Goal: Check status: Check status

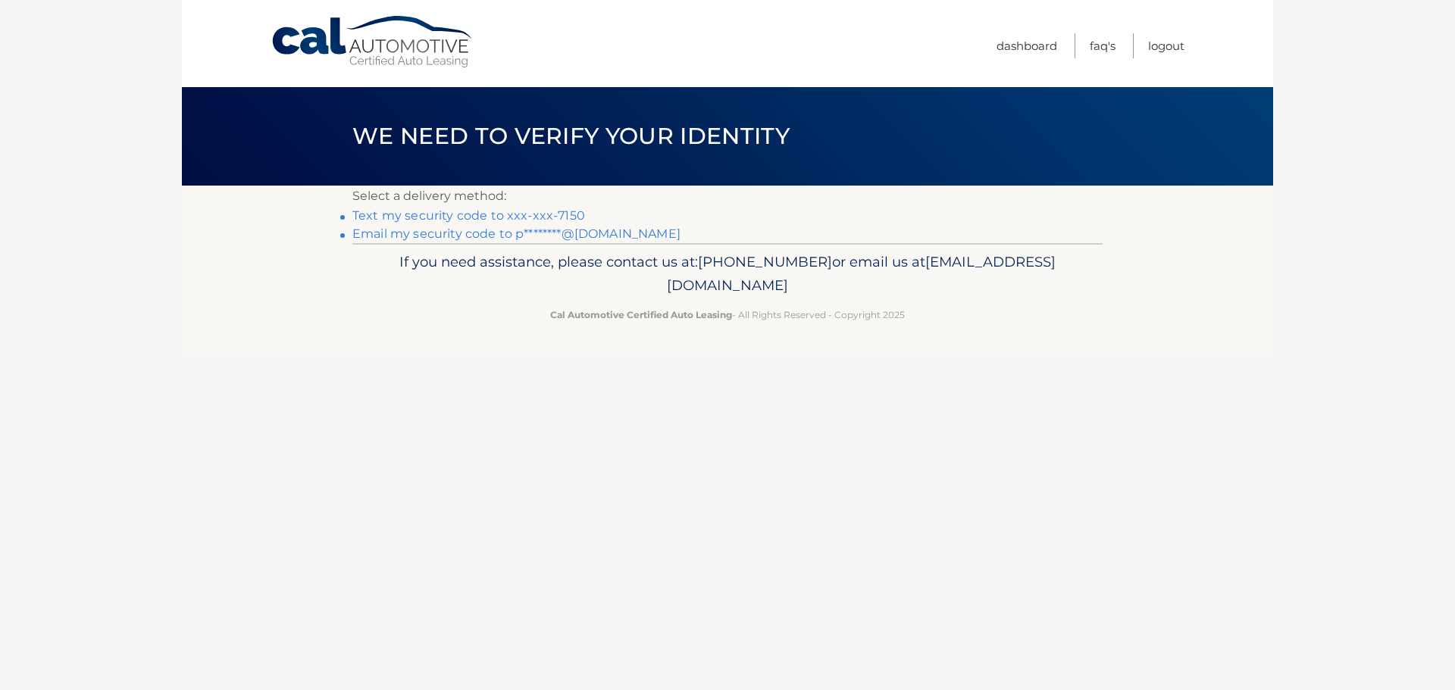
click at [555, 216] on link "Text my security code to xxx-xxx-7150" at bounding box center [468, 215] width 233 height 14
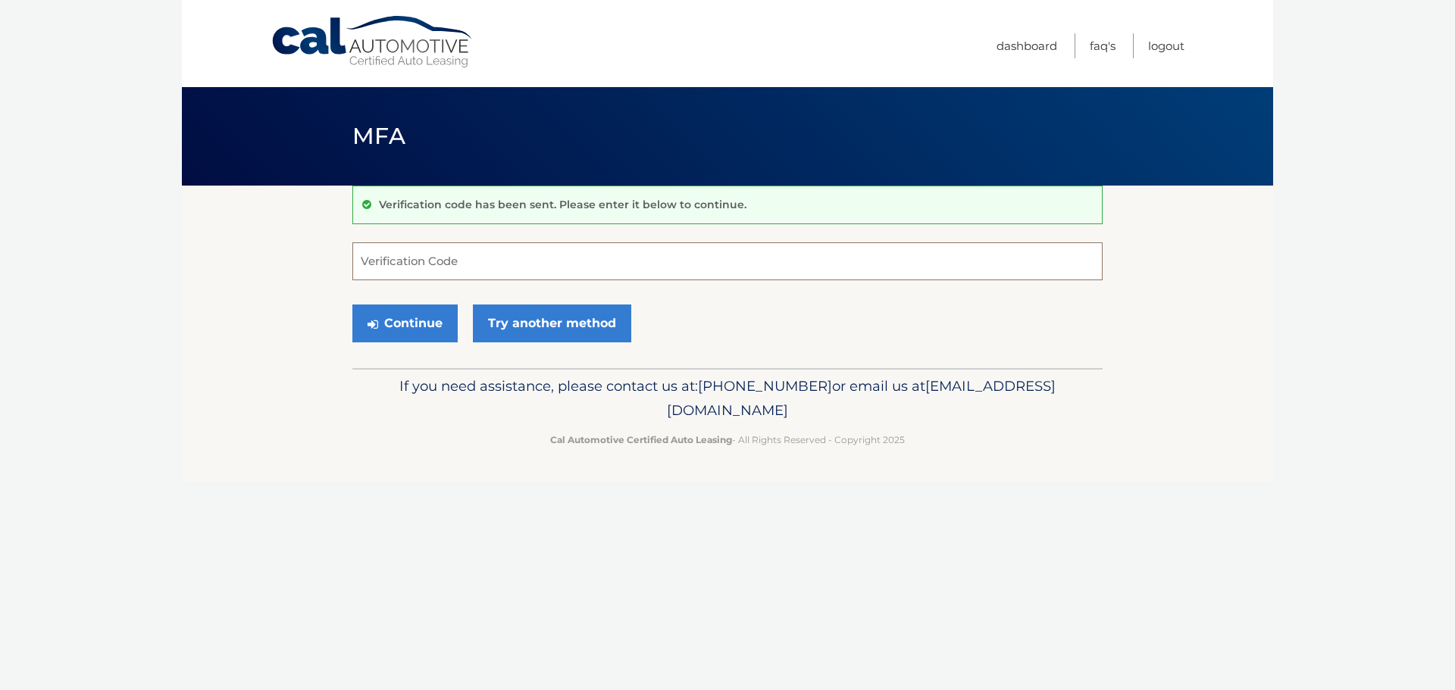
click at [376, 255] on input "Verification Code" at bounding box center [727, 261] width 750 height 38
type input "879775"
click at [352, 305] on button "Continue" at bounding box center [404, 324] width 105 height 38
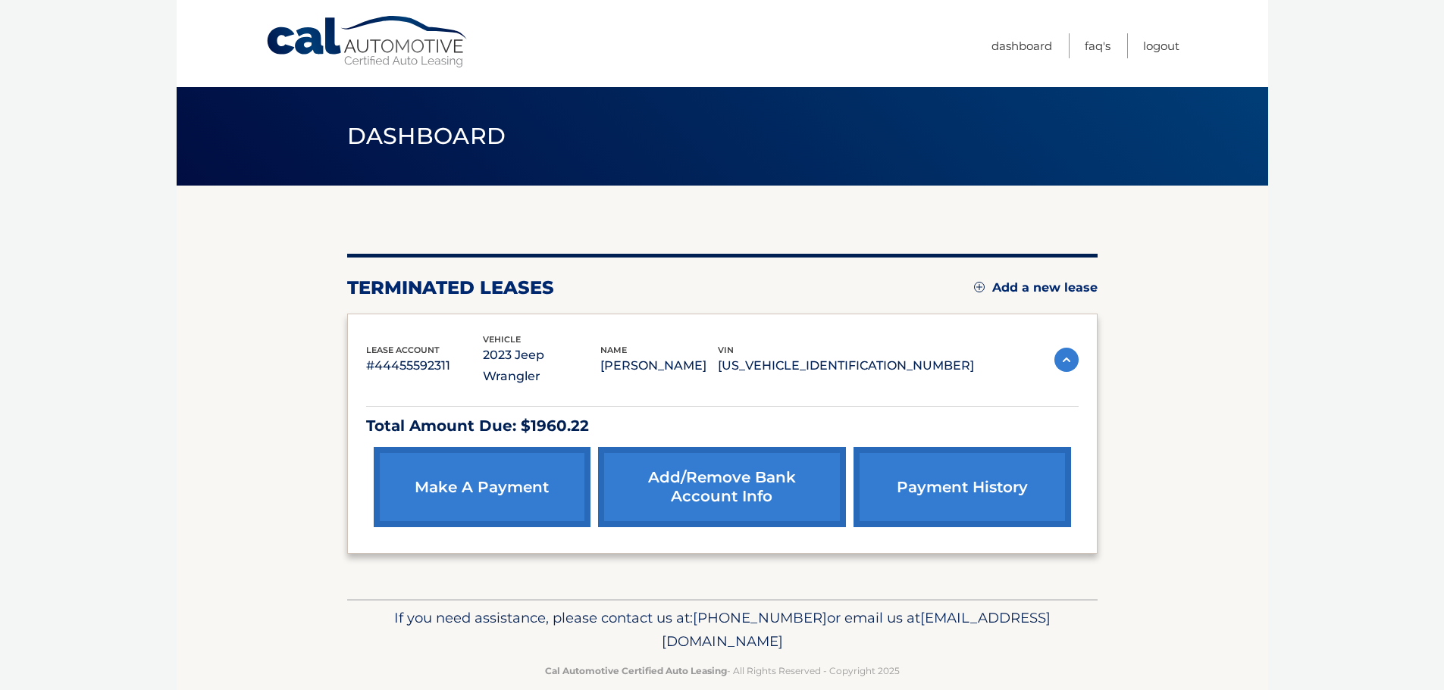
click at [934, 469] on link "payment history" at bounding box center [961, 487] width 217 height 80
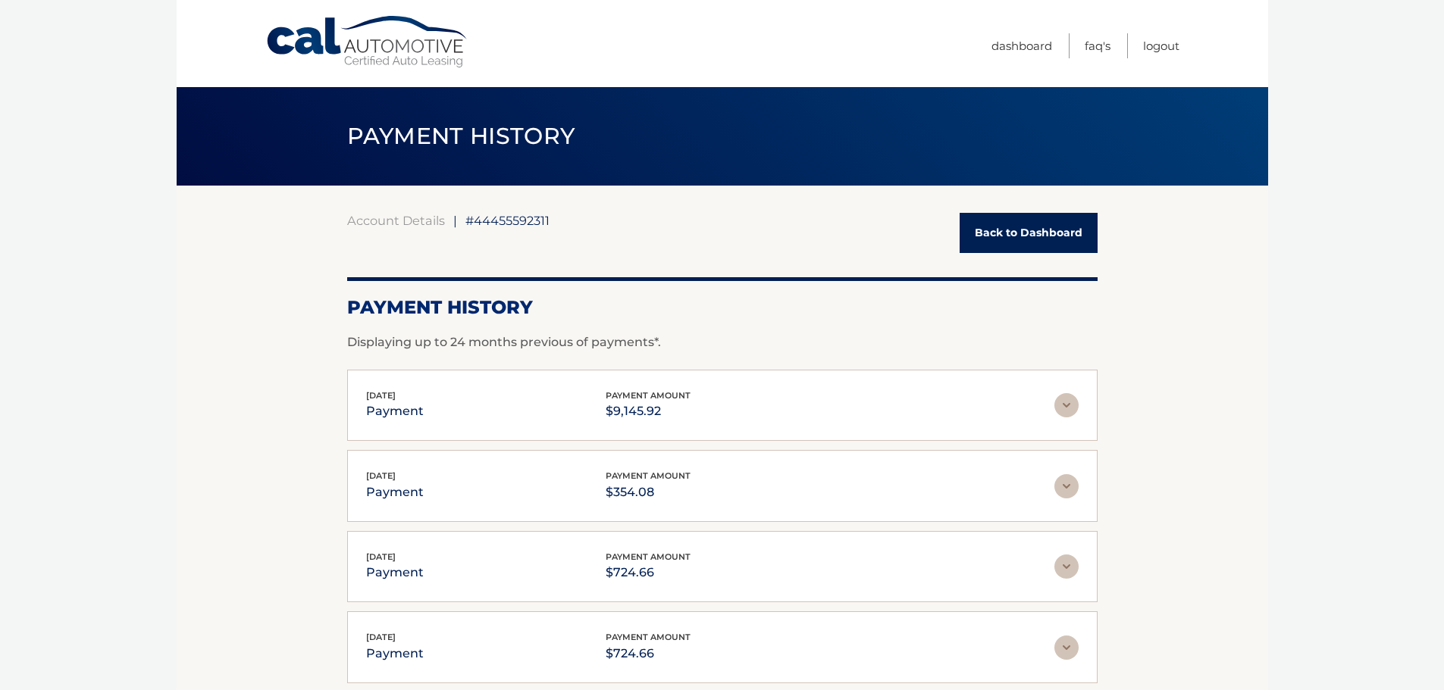
click at [787, 408] on div "Sep 26, 2025 payment payment amount $9,145.92" at bounding box center [710, 406] width 688 height 34
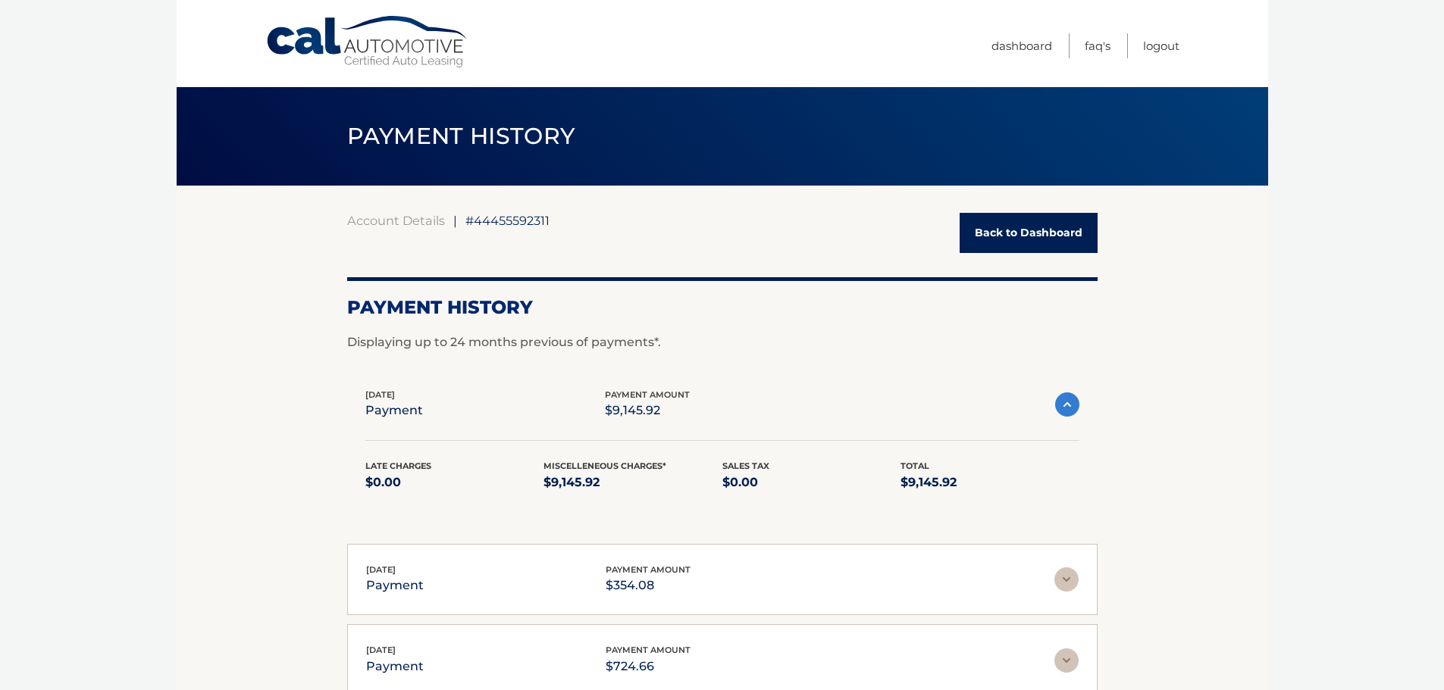
click at [1025, 228] on link "Back to Dashboard" at bounding box center [1028, 233] width 138 height 40
